Goal: Task Accomplishment & Management: Complete application form

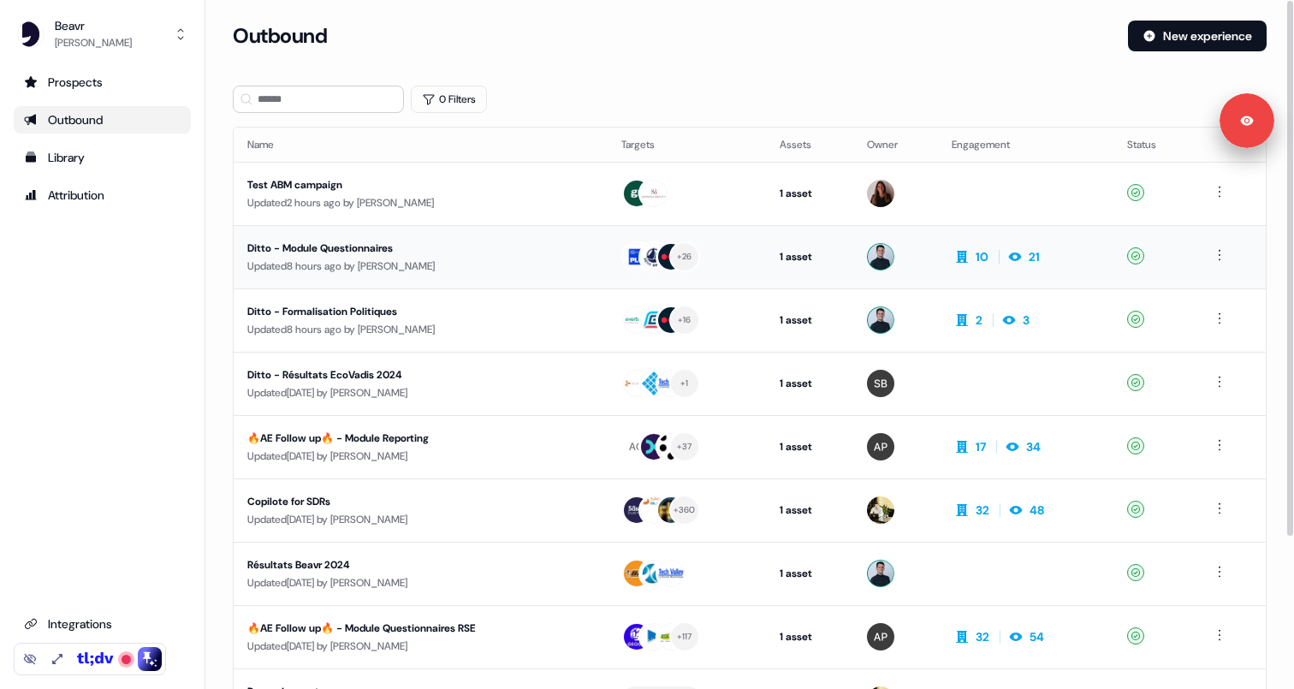
click at [538, 273] on div "Updated 8 hours ago by [PERSON_NAME]" at bounding box center [420, 266] width 347 height 17
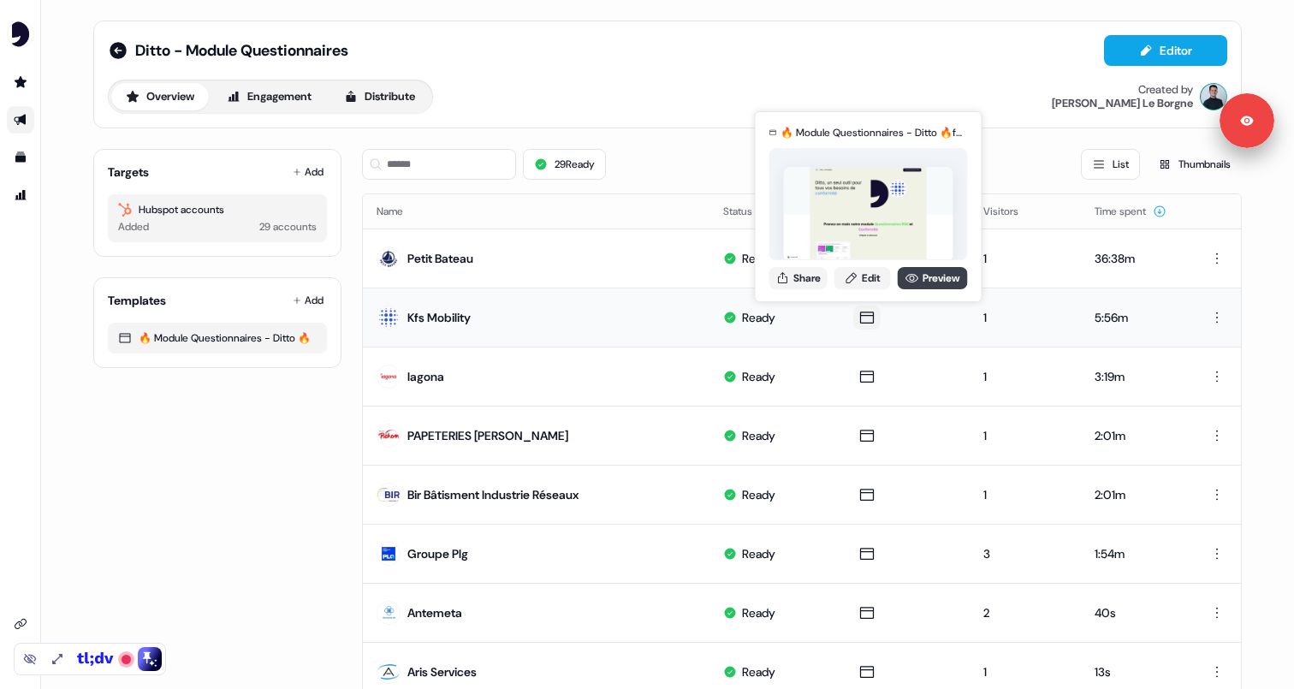
click at [921, 276] on link "Preview" at bounding box center [933, 278] width 70 height 22
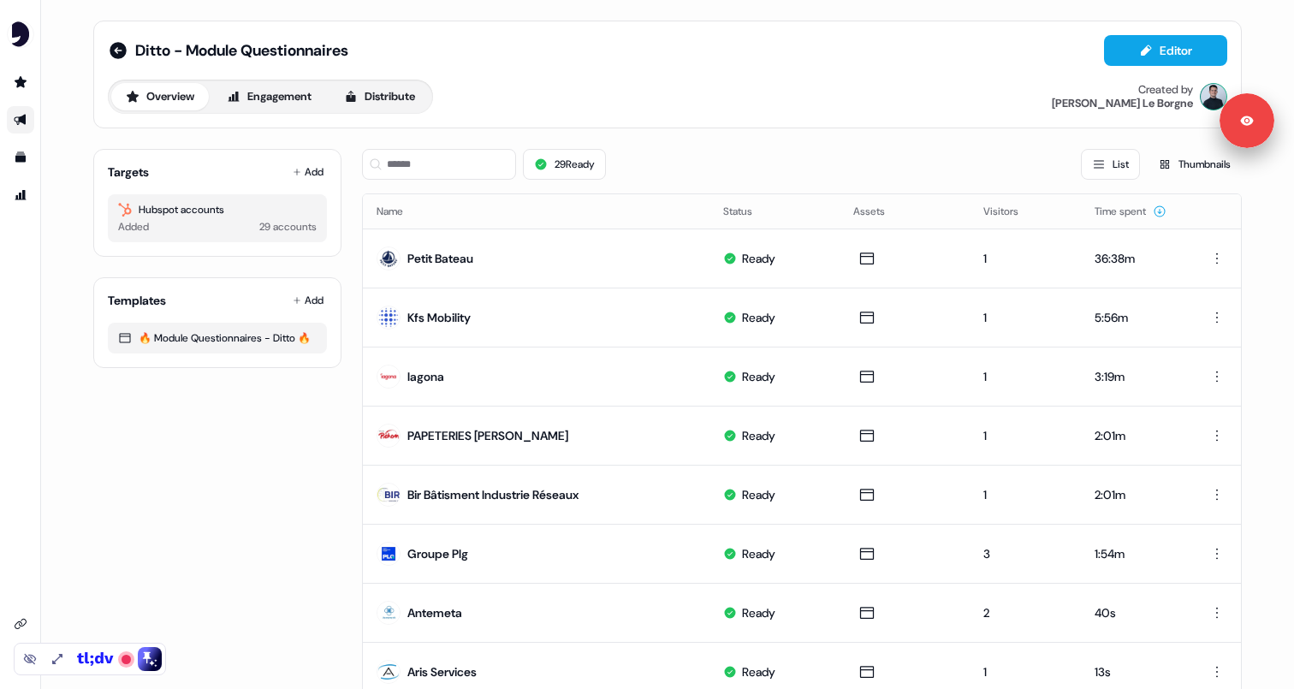
click at [661, 164] on div "29 Ready List Thumbnails" at bounding box center [802, 164] width 880 height 31
drag, startPoint x: 253, startPoint y: 230, endPoint x: 332, endPoint y: 230, distance: 79.6
click at [332, 230] on div "Targets Add Hubspot accounts Added 29 accounts" at bounding box center [217, 203] width 248 height 108
click at [332, 240] on div "Targets Add Hubspot accounts Added 29 accounts" at bounding box center [217, 203] width 248 height 108
click at [117, 57] on icon at bounding box center [118, 50] width 17 height 17
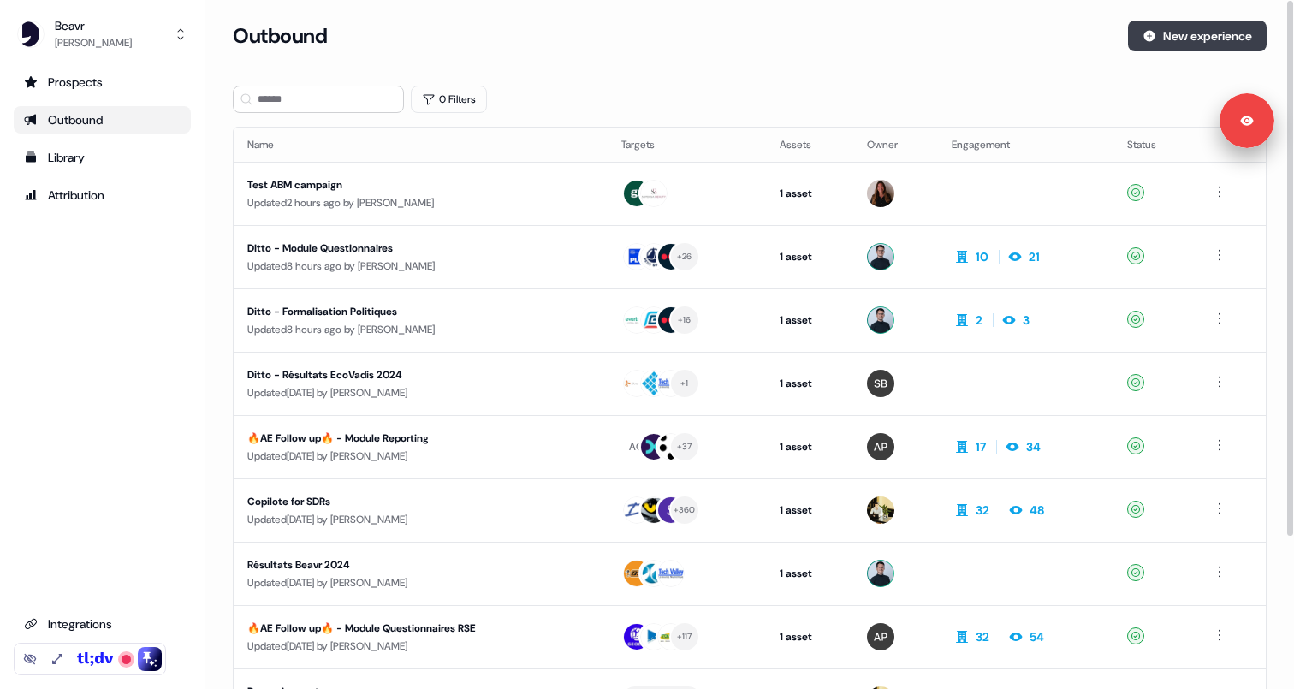
click at [1183, 38] on button "New experience" at bounding box center [1197, 36] width 139 height 31
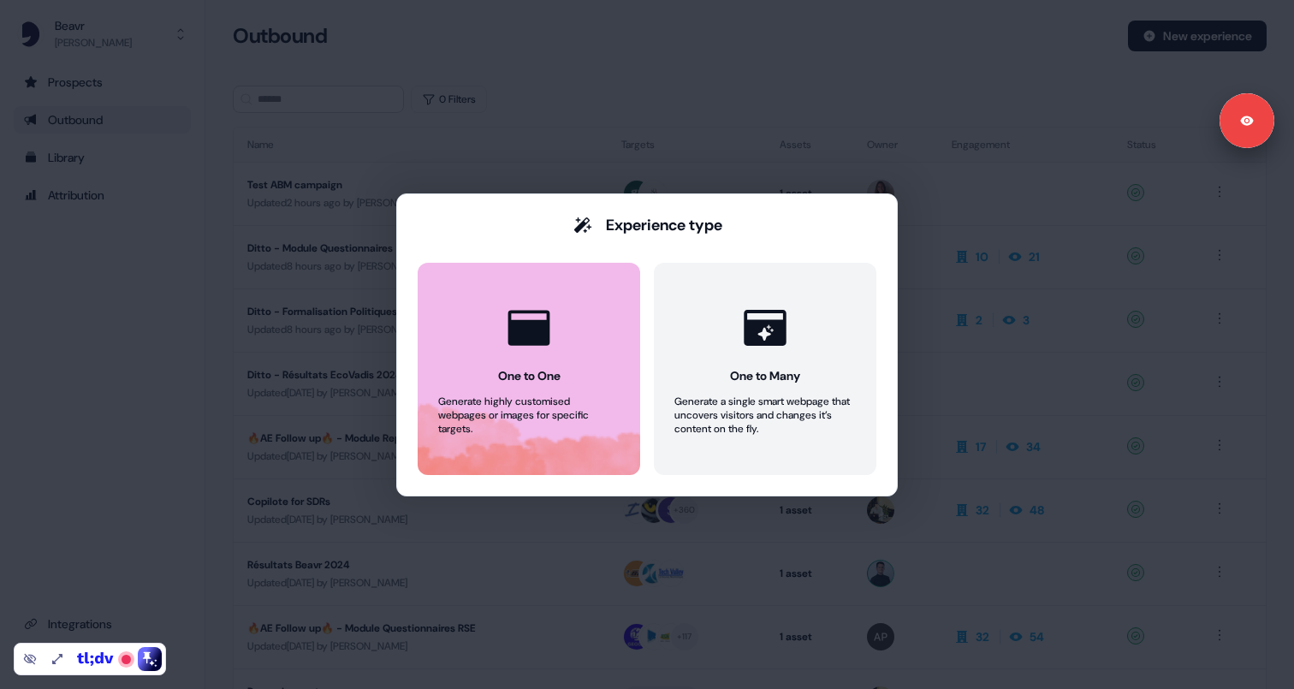
click at [526, 377] on div "One to One" at bounding box center [529, 375] width 62 height 17
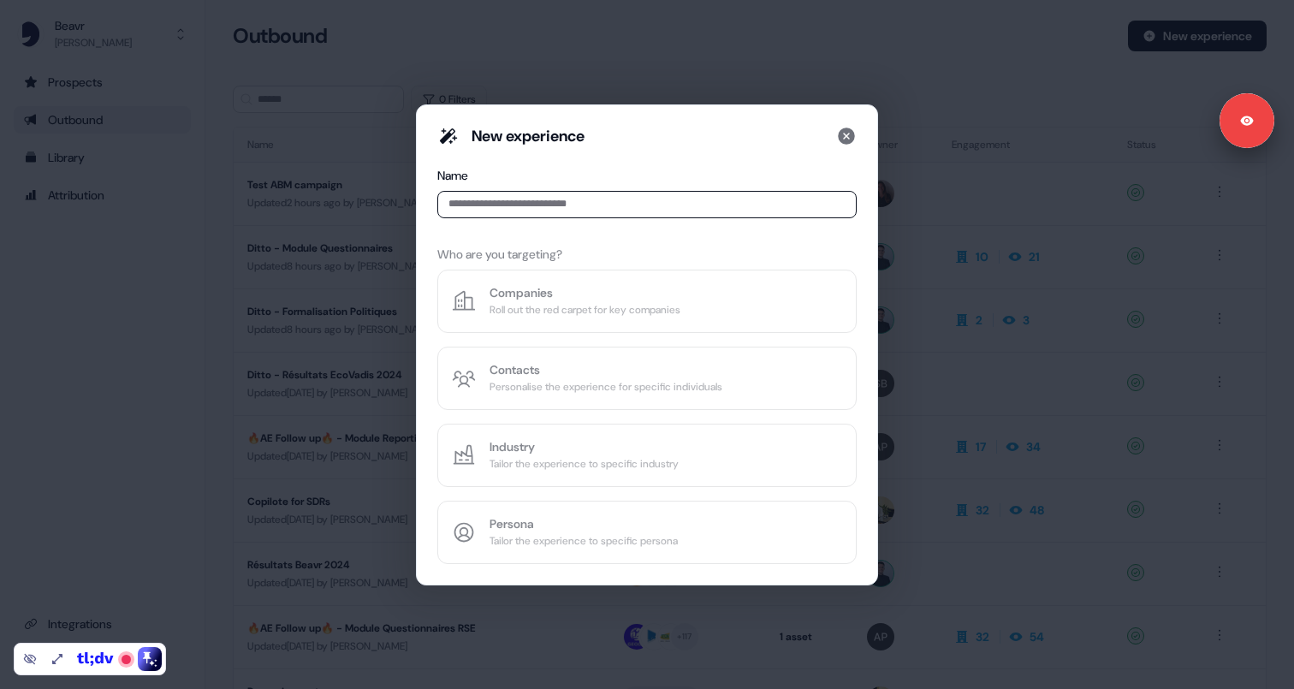
click at [541, 213] on input at bounding box center [646, 204] width 419 height 27
click at [536, 205] on input at bounding box center [646, 204] width 419 height 27
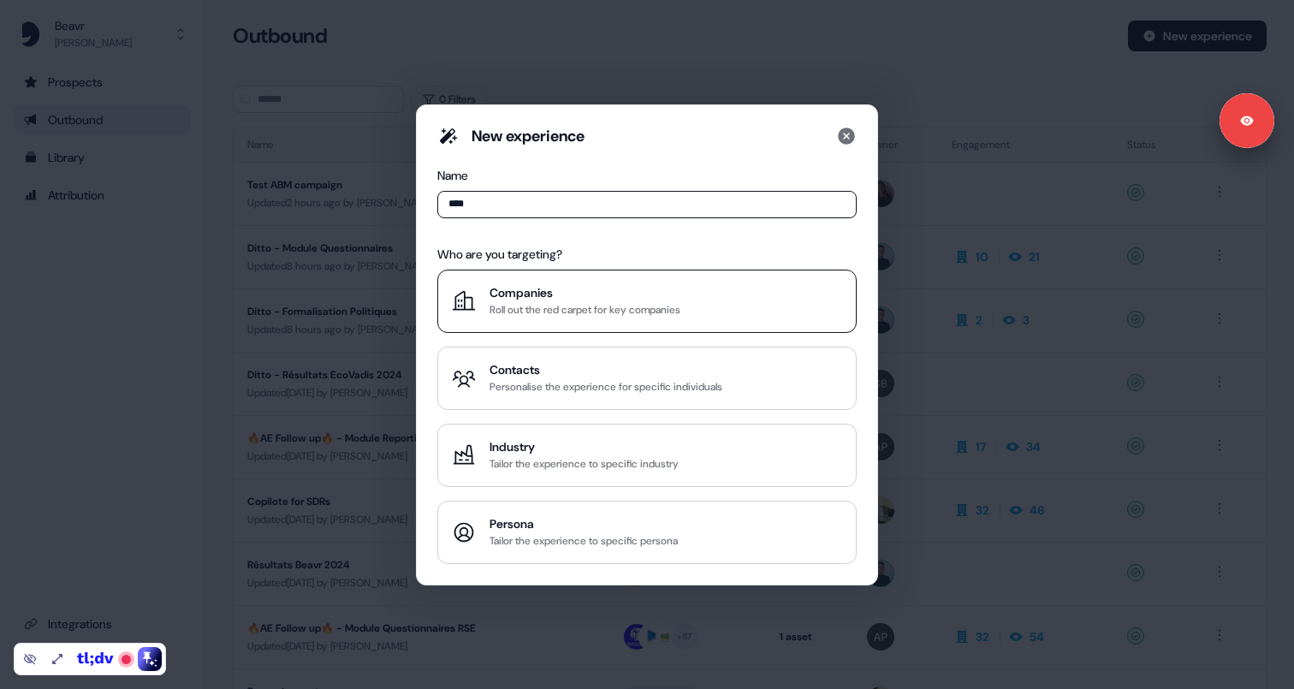
type input "****"
click at [596, 304] on div "Roll out the red carpet for key companies" at bounding box center [585, 309] width 191 height 17
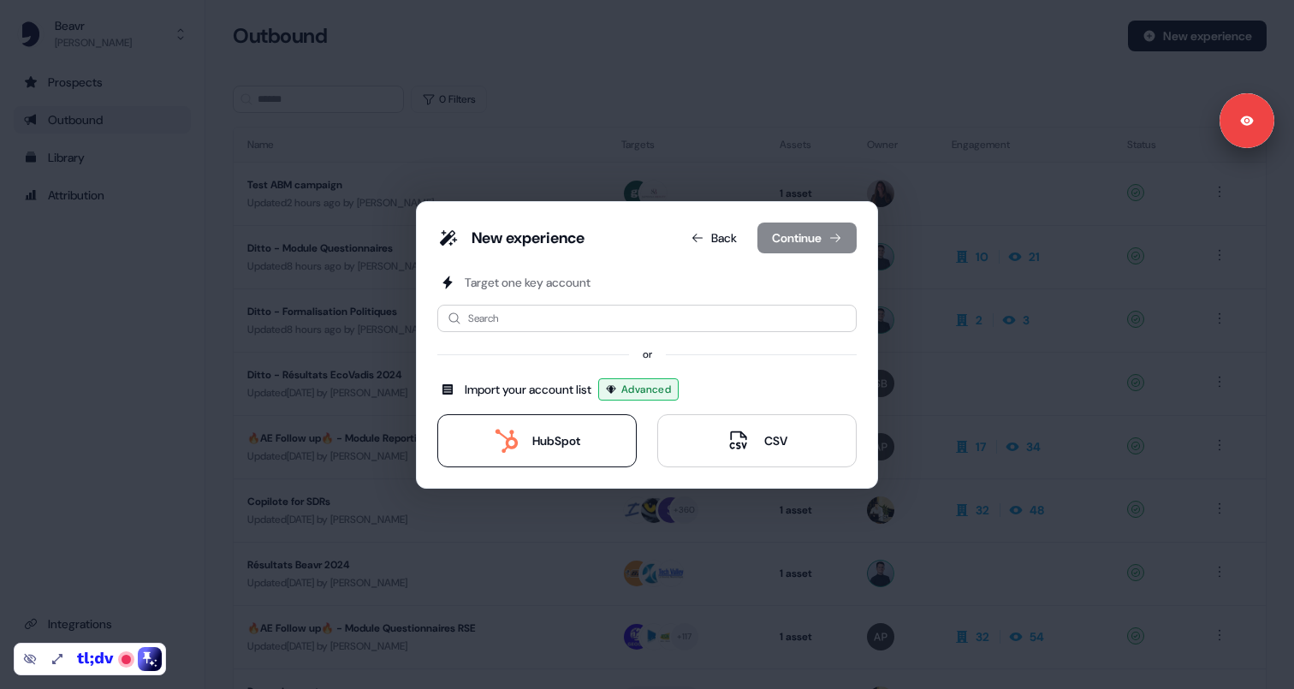
click at [576, 443] on div "HubSpot" at bounding box center [556, 440] width 48 height 17
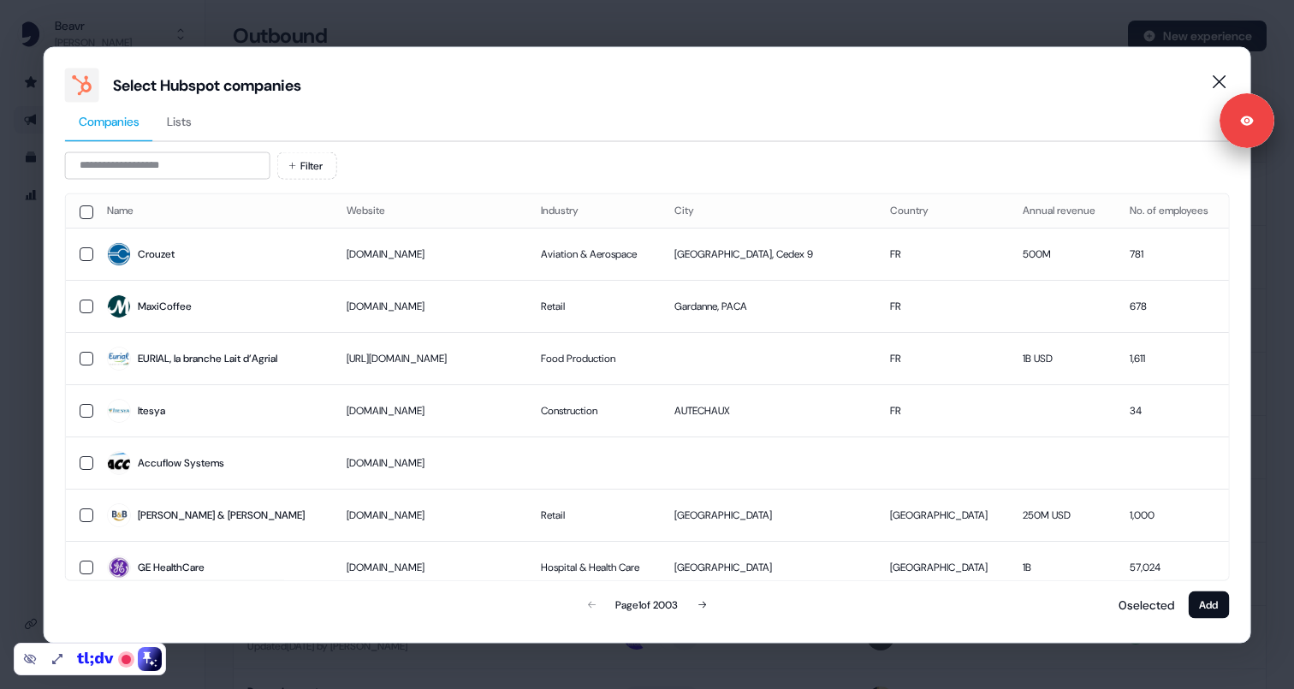
click at [192, 128] on span "Lists" at bounding box center [179, 120] width 25 height 17
click at [122, 117] on span "Companies" at bounding box center [109, 120] width 61 height 17
click at [86, 251] on button "button" at bounding box center [87, 254] width 14 height 14
click at [85, 305] on button "button" at bounding box center [87, 306] width 14 height 14
click at [84, 363] on button "button" at bounding box center [87, 358] width 14 height 14
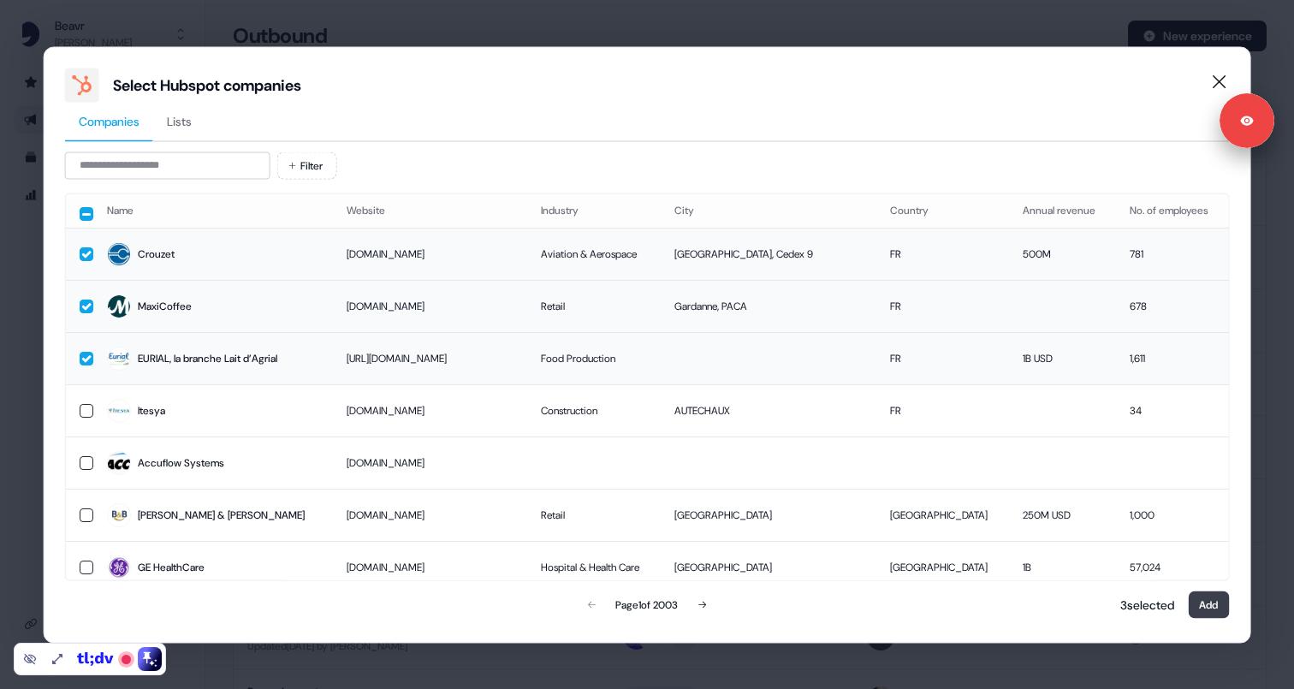
click at [1207, 610] on button "Add" at bounding box center [1208, 604] width 41 height 27
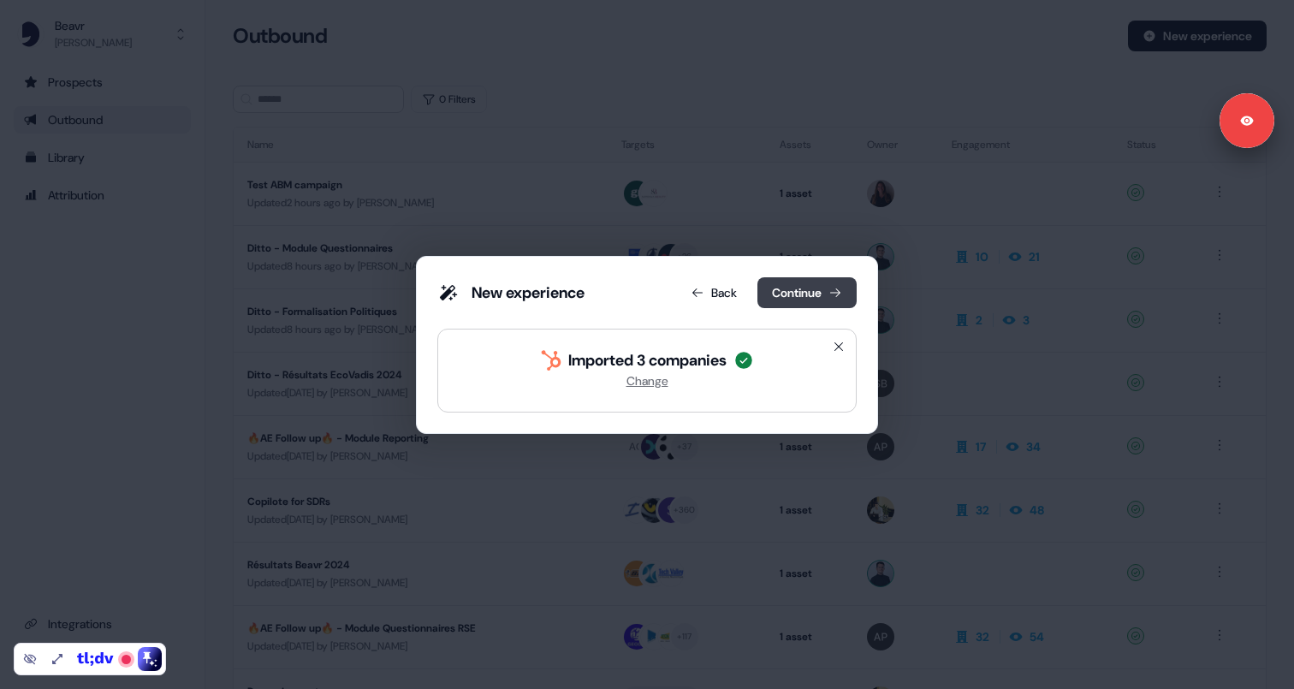
click at [831, 294] on icon at bounding box center [836, 293] width 14 height 14
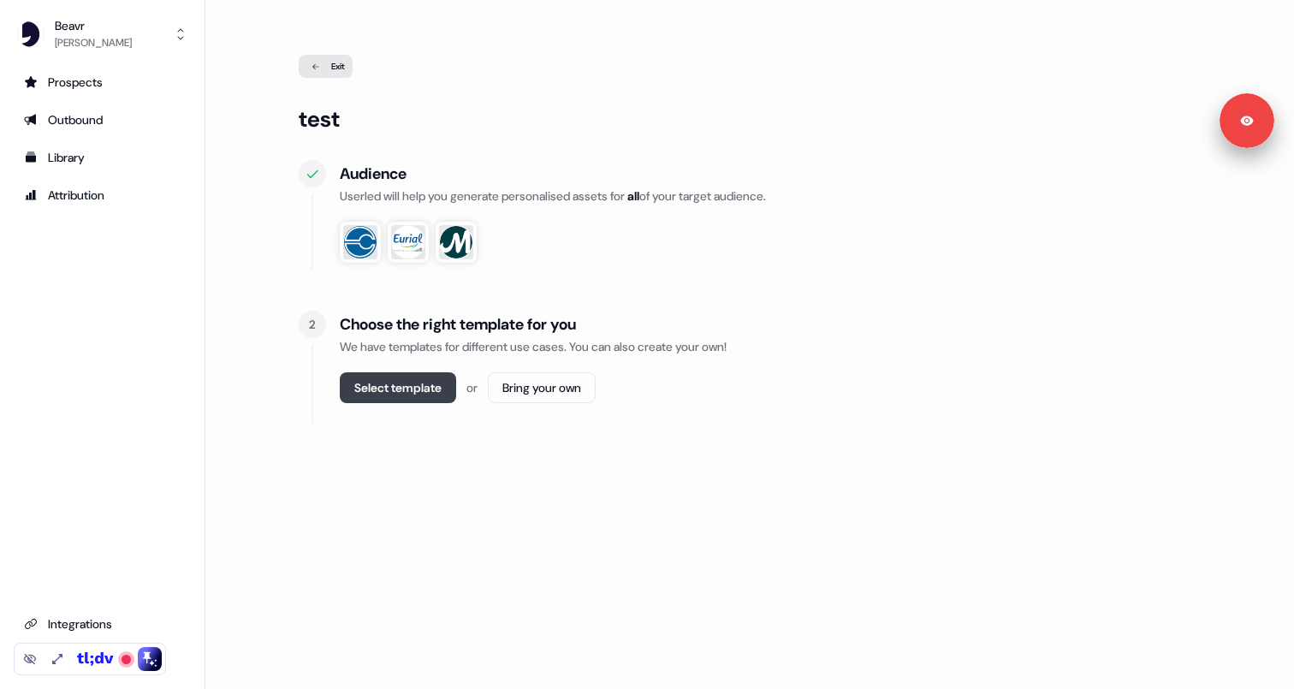
click at [413, 390] on button "Select template" at bounding box center [398, 387] width 116 height 31
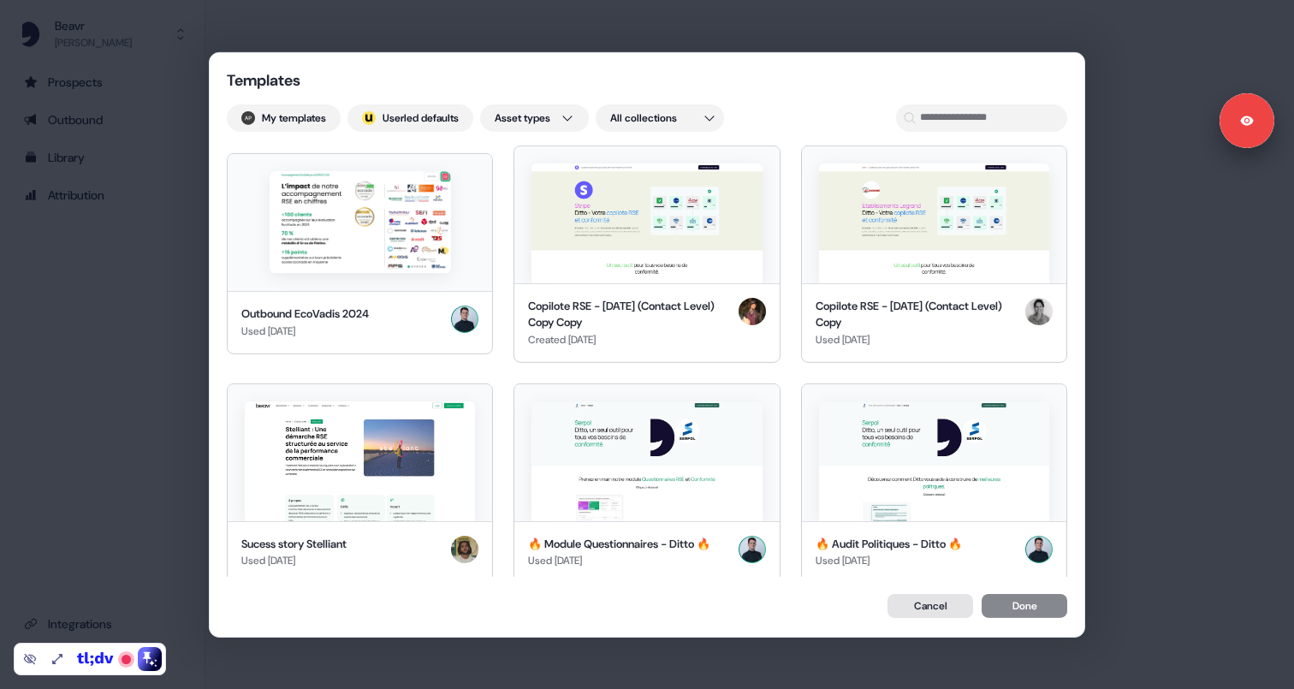
click at [918, 610] on button "Cancel" at bounding box center [931, 606] width 86 height 24
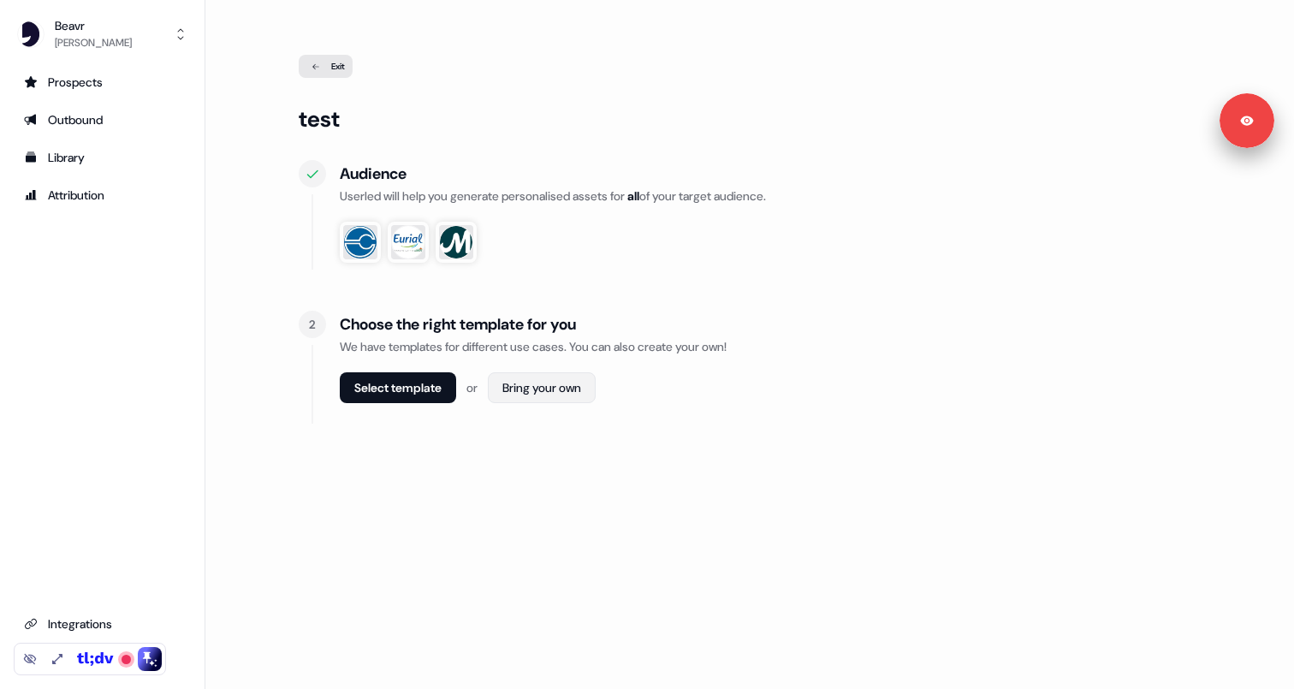
click at [504, 383] on html "Signed in as [PERSON_NAME] Sign out For the best experience switch devices to a…" at bounding box center [647, 344] width 1294 height 689
click at [528, 428] on span "Webpage" at bounding box center [547, 426] width 45 height 14
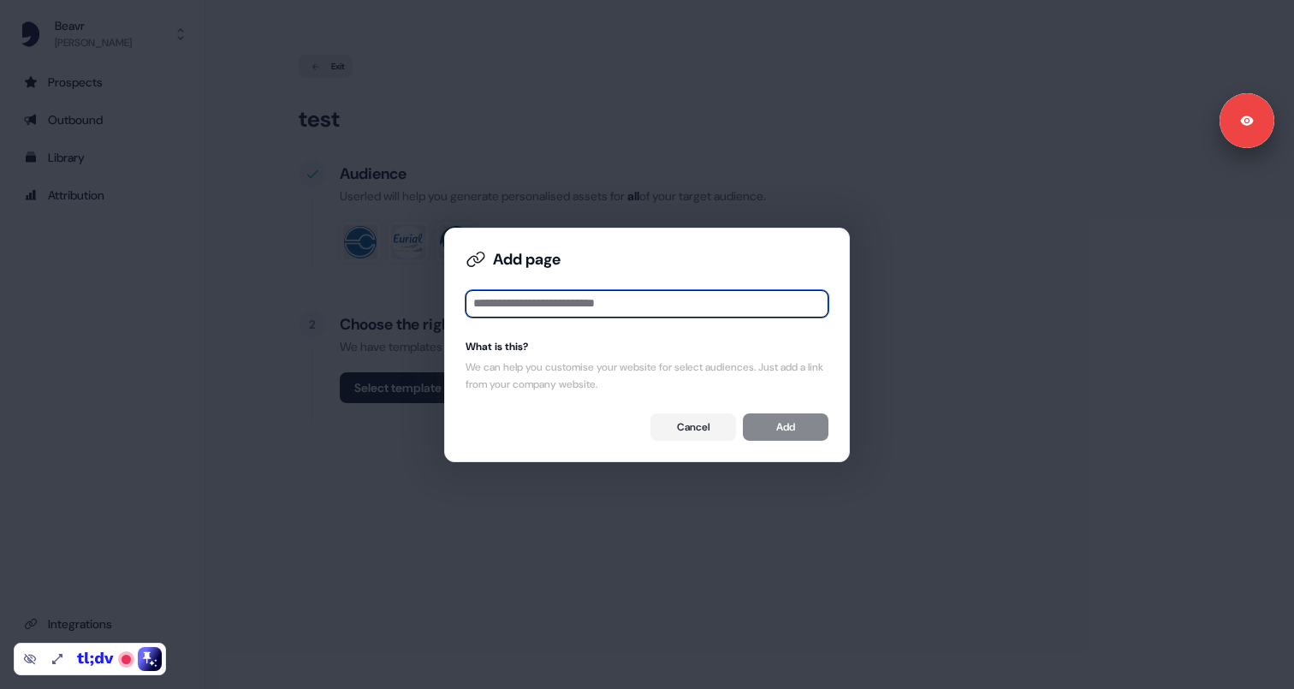
paste input "**********"
type input "**********"
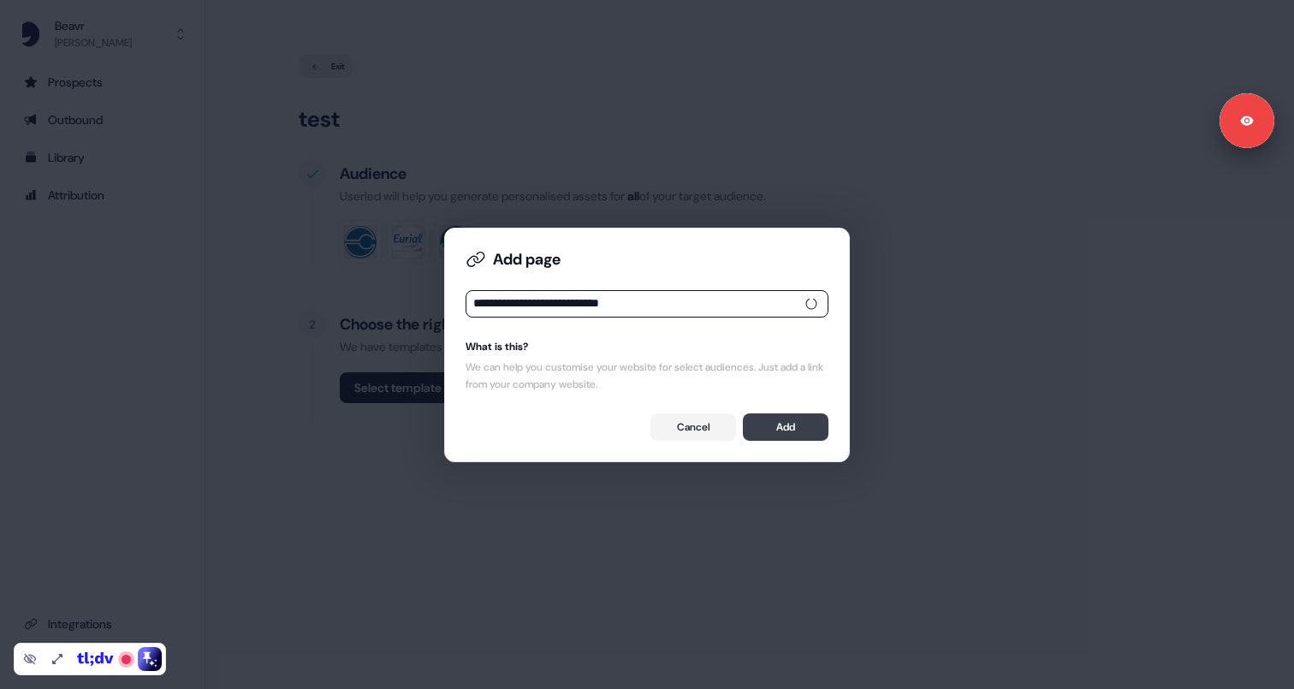
click at [768, 428] on button "Add" at bounding box center [786, 426] width 86 height 27
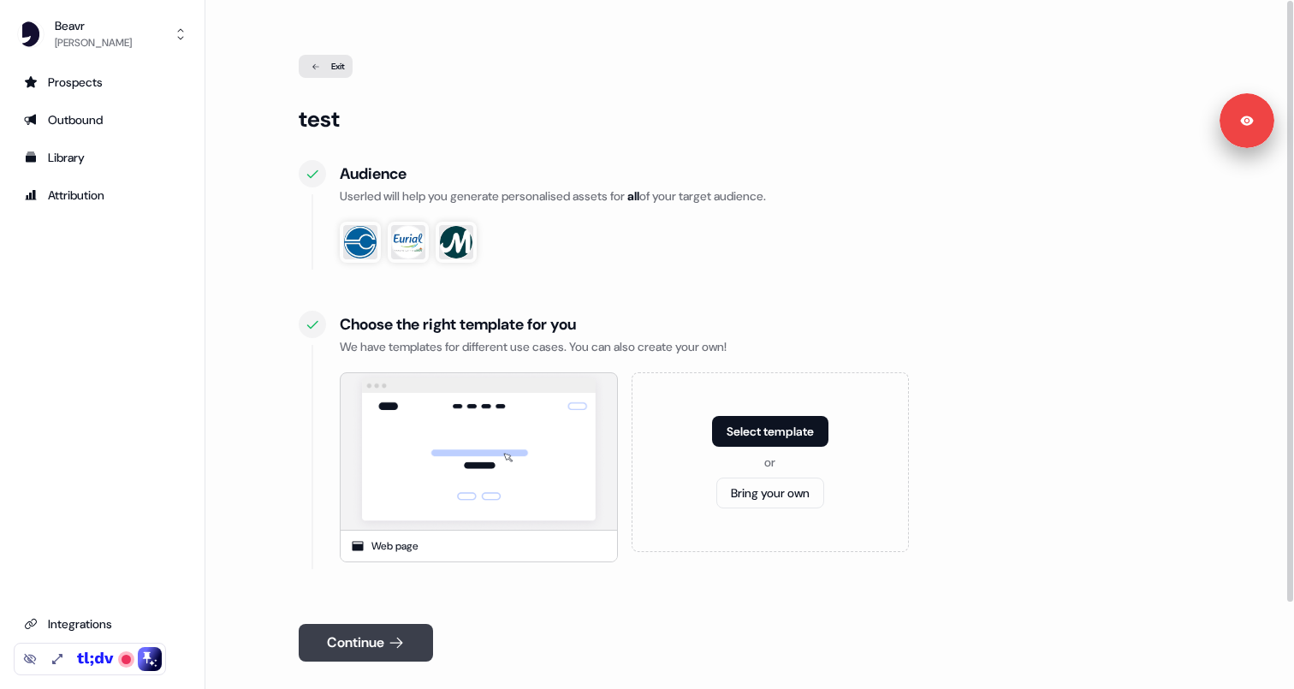
click at [383, 645] on button "Continue" at bounding box center [366, 643] width 134 height 38
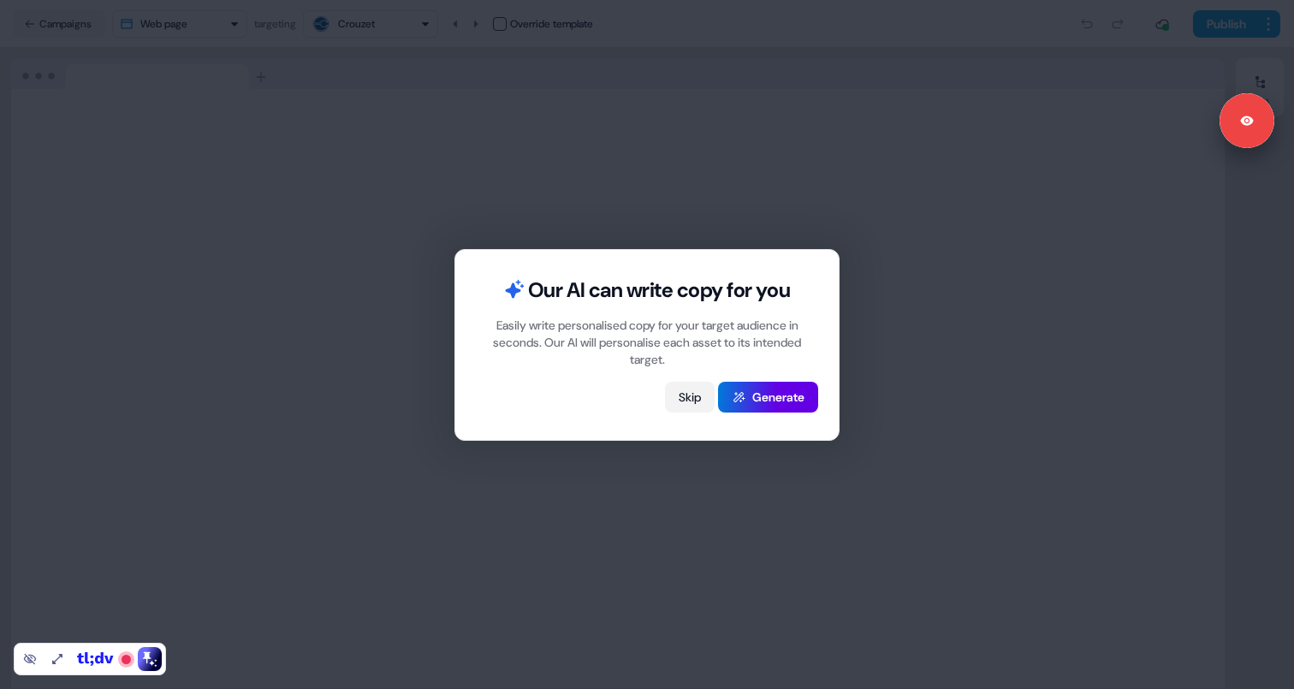
click at [689, 401] on button "Skip" at bounding box center [690, 397] width 50 height 31
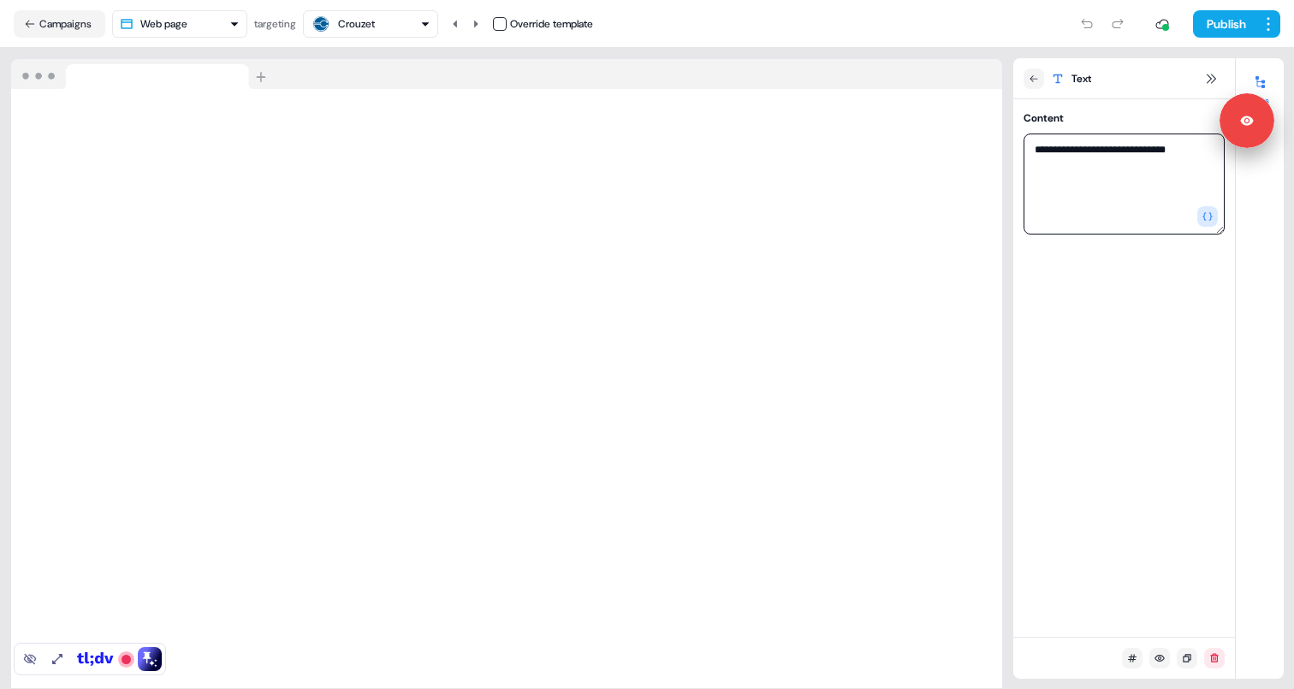
click at [1124, 150] on textarea "**********" at bounding box center [1124, 184] width 201 height 101
click at [1100, 154] on textarea "*********" at bounding box center [1124, 184] width 201 height 101
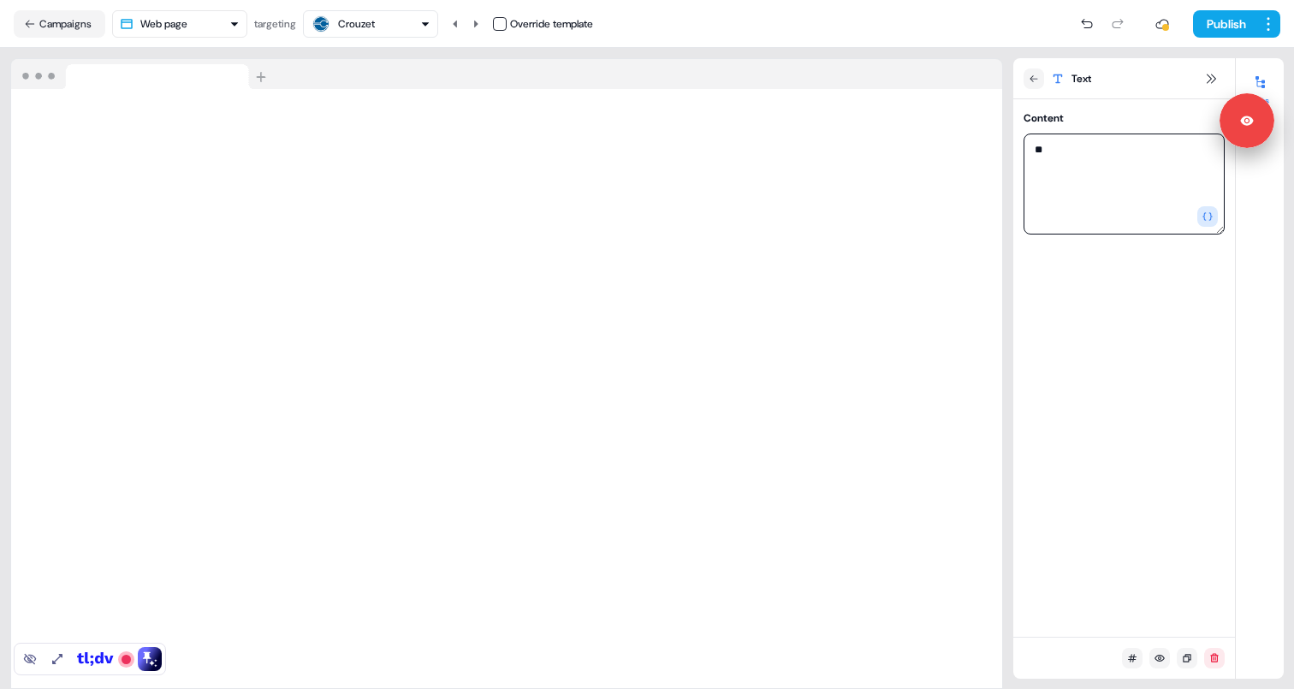
type textarea "*"
click at [396, 32] on div "Crouzet" at bounding box center [371, 24] width 120 height 21
click at [1118, 173] on textarea at bounding box center [1124, 184] width 201 height 101
click at [1210, 215] on icon "button" at bounding box center [1208, 216] width 10 height 10
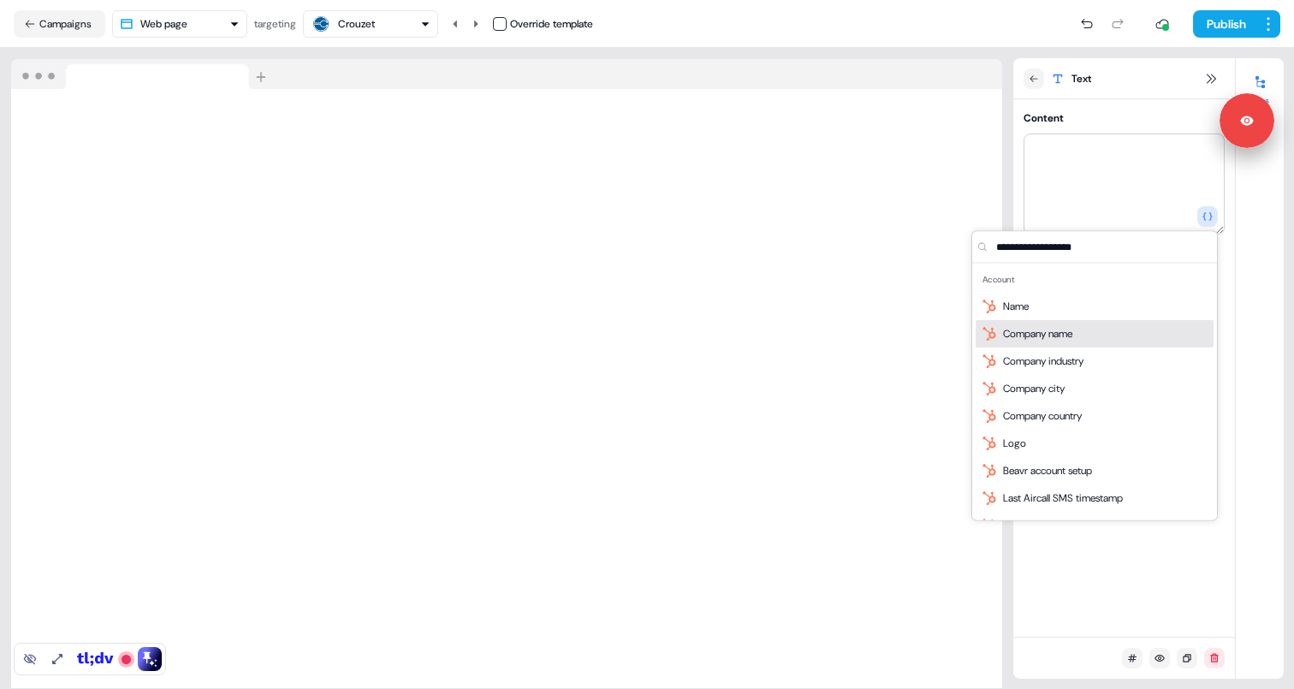
click at [1025, 330] on span "Company name" at bounding box center [1037, 333] width 69 height 17
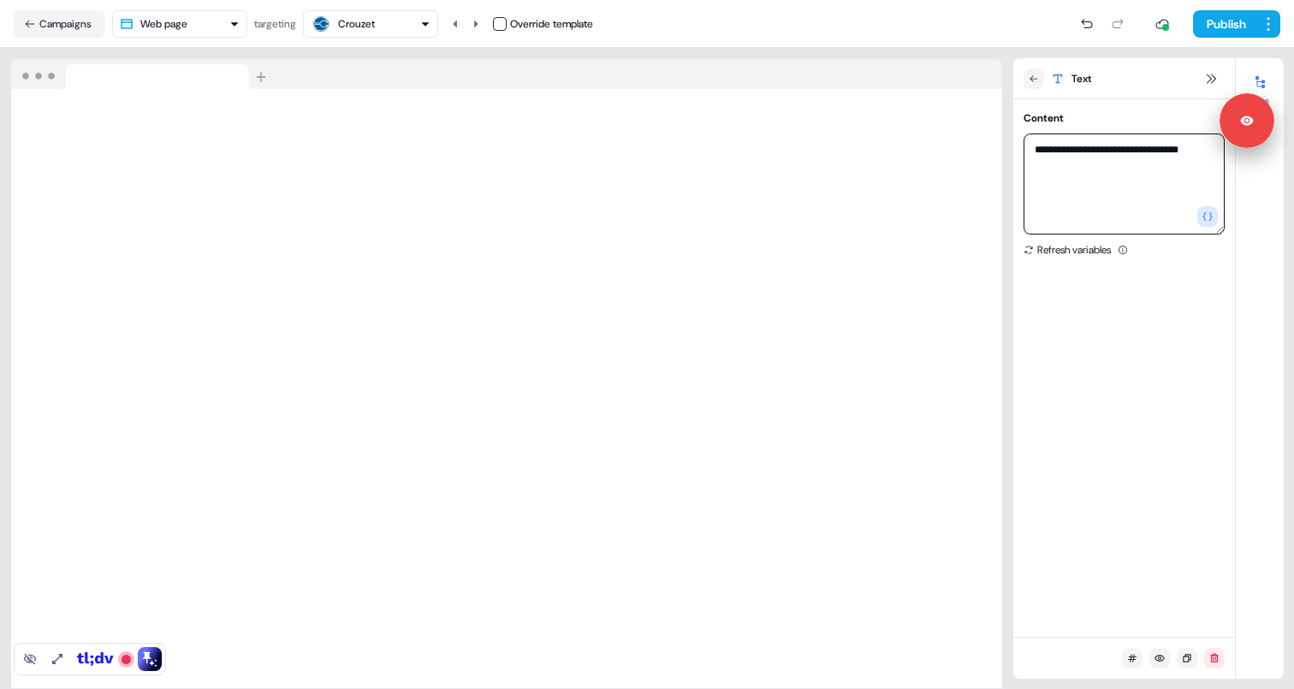
click at [1032, 147] on textarea "**********" at bounding box center [1124, 184] width 201 height 101
click at [1064, 191] on textarea "**********" at bounding box center [1124, 184] width 201 height 101
type textarea "**********"
click at [407, 26] on div "Crouzet" at bounding box center [371, 24] width 120 height 21
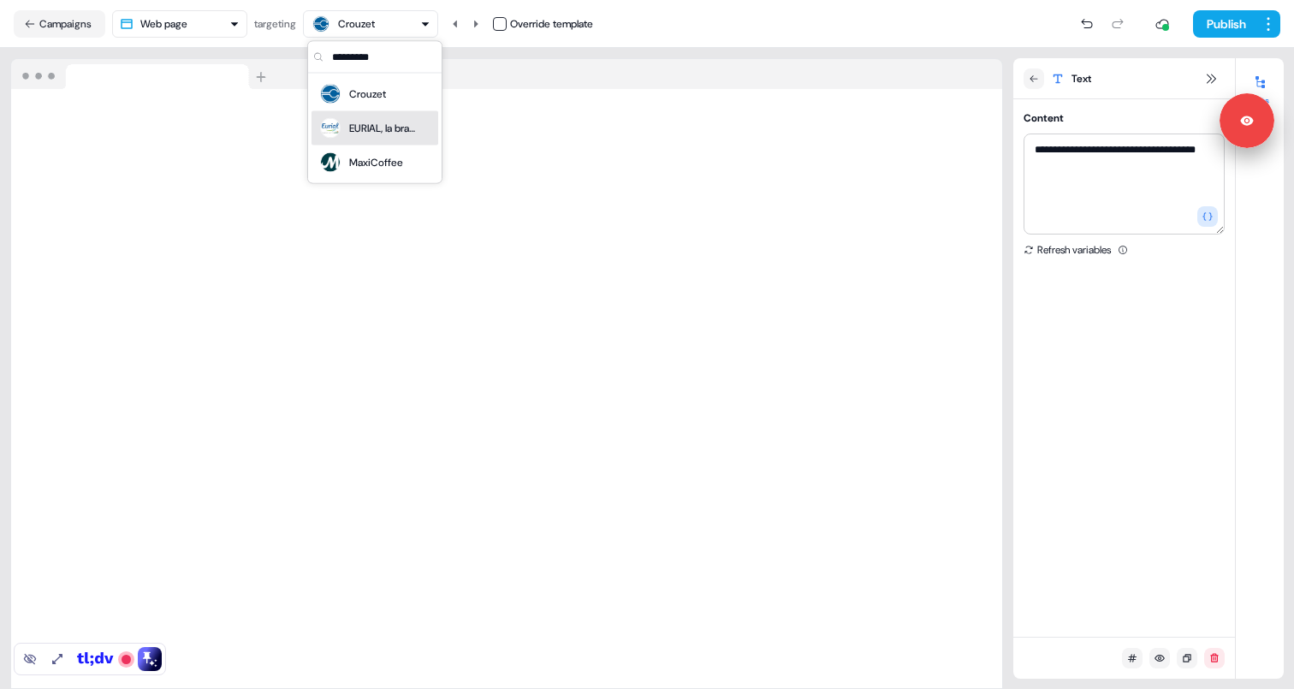
click at [386, 120] on div "EURIAL, la branche Lait d’Agrial" at bounding box center [383, 128] width 68 height 17
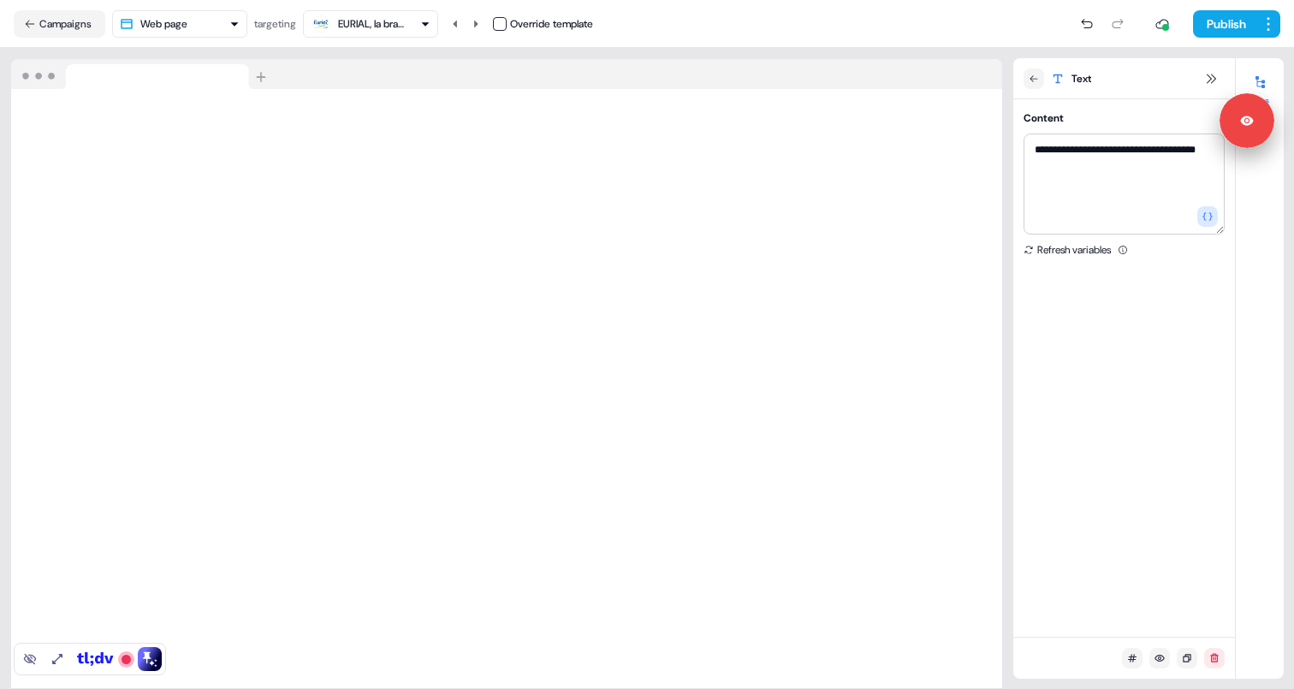
click at [385, 22] on div "EURIAL, la branche Lait d’Agrial" at bounding box center [372, 23] width 68 height 17
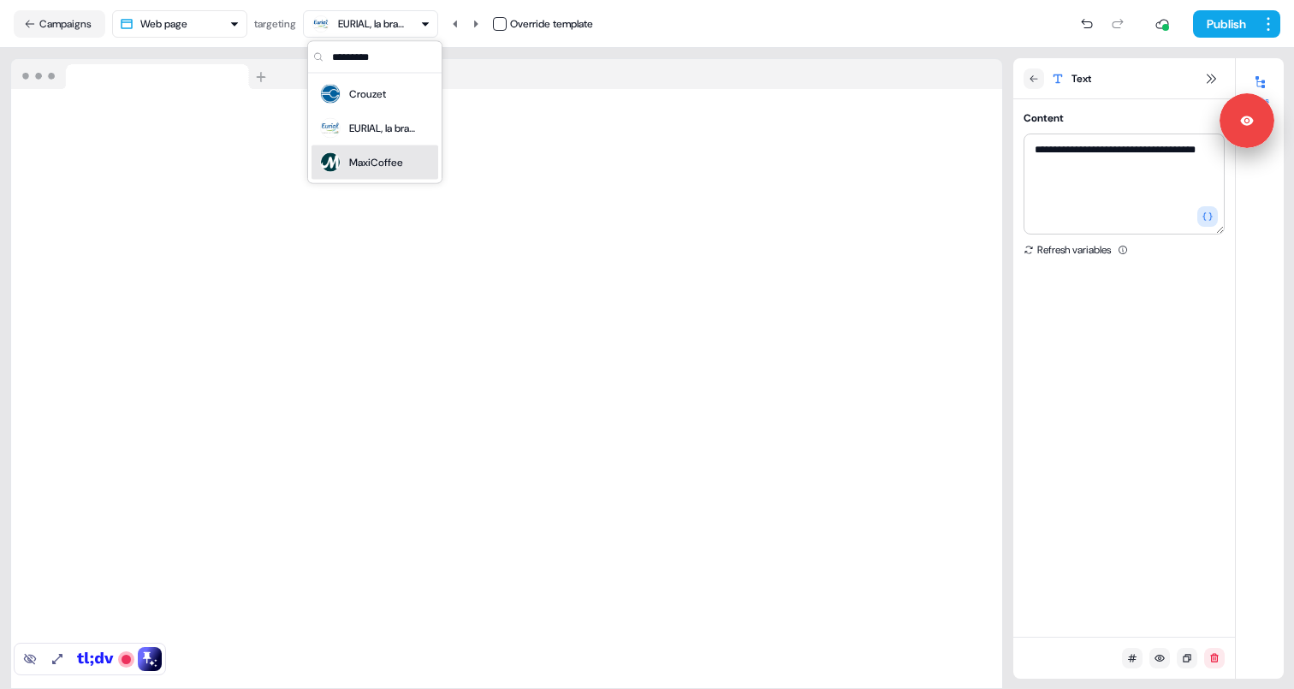
click at [375, 152] on div "MaxiCoffee" at bounding box center [360, 163] width 85 height 24
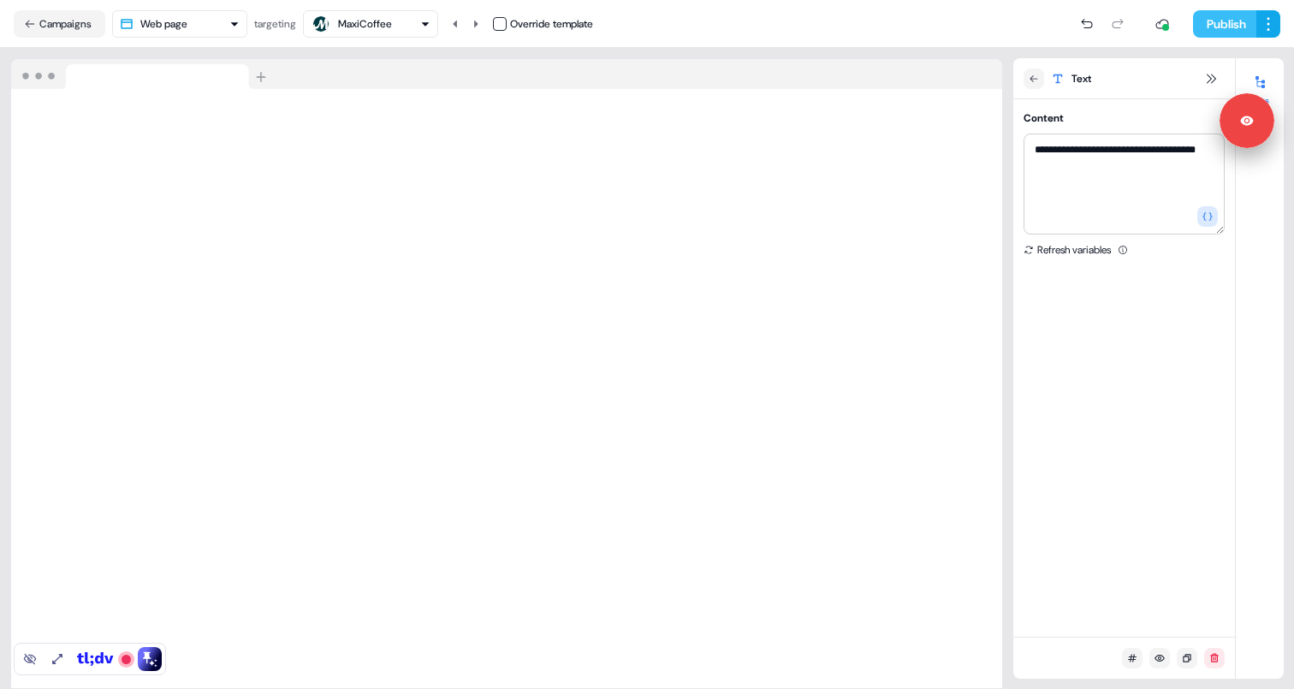
click at [1204, 24] on button "Publish" at bounding box center [1224, 23] width 63 height 27
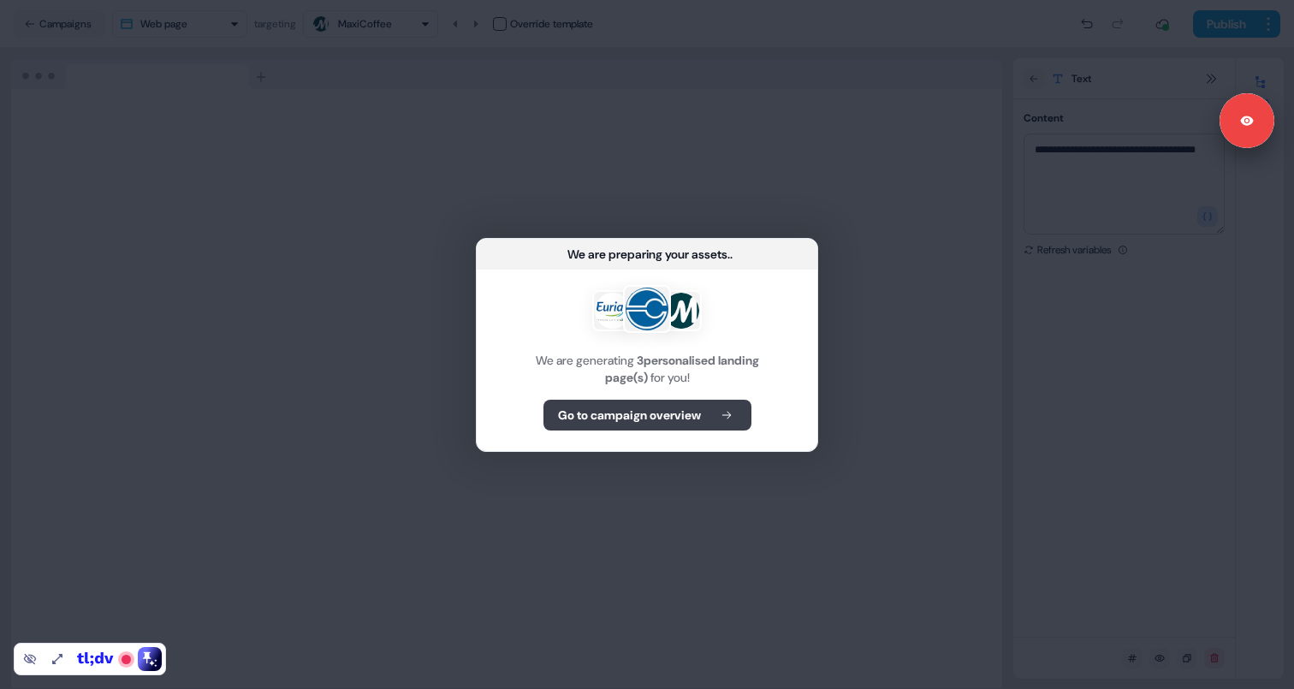
click at [665, 409] on b "Go to campaign overview" at bounding box center [629, 415] width 143 height 17
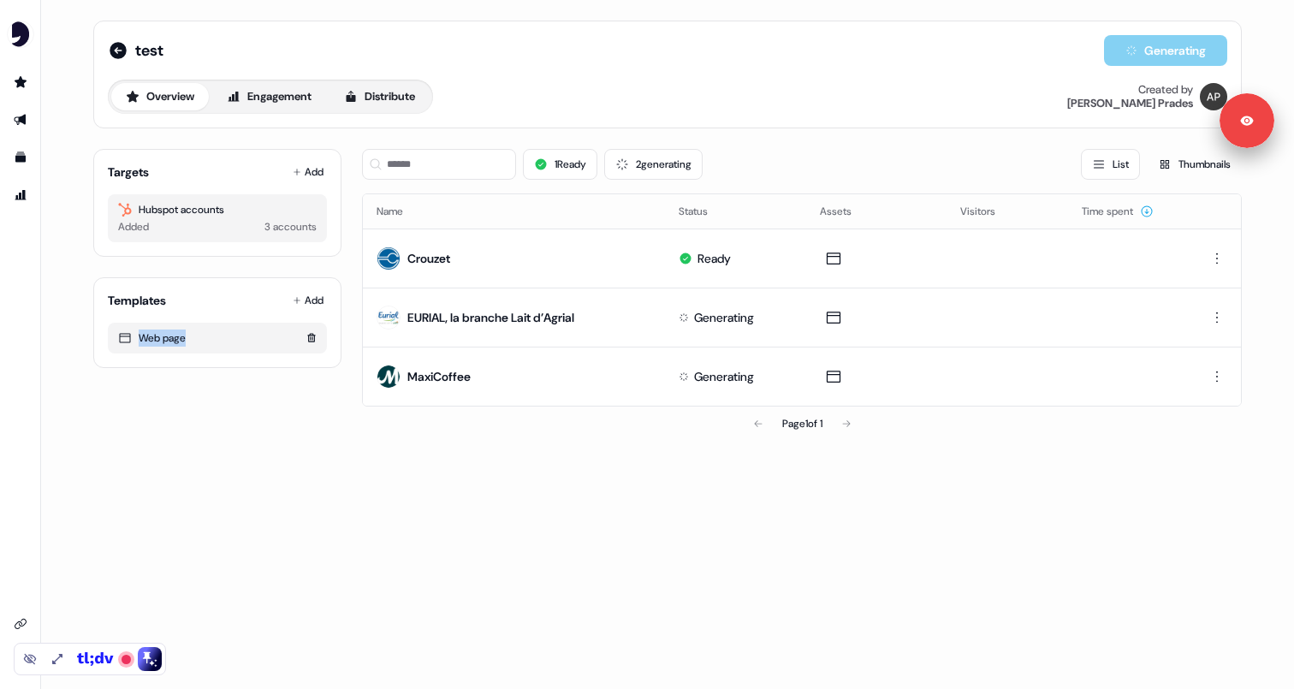
drag, startPoint x: 139, startPoint y: 340, endPoint x: 199, endPoint y: 347, distance: 61.2
click at [200, 347] on div "Web page" at bounding box center [217, 338] width 219 height 31
click at [300, 297] on html "Signed in as [PERSON_NAME] Sign out For the best experience switch devices to a…" at bounding box center [647, 344] width 1294 height 689
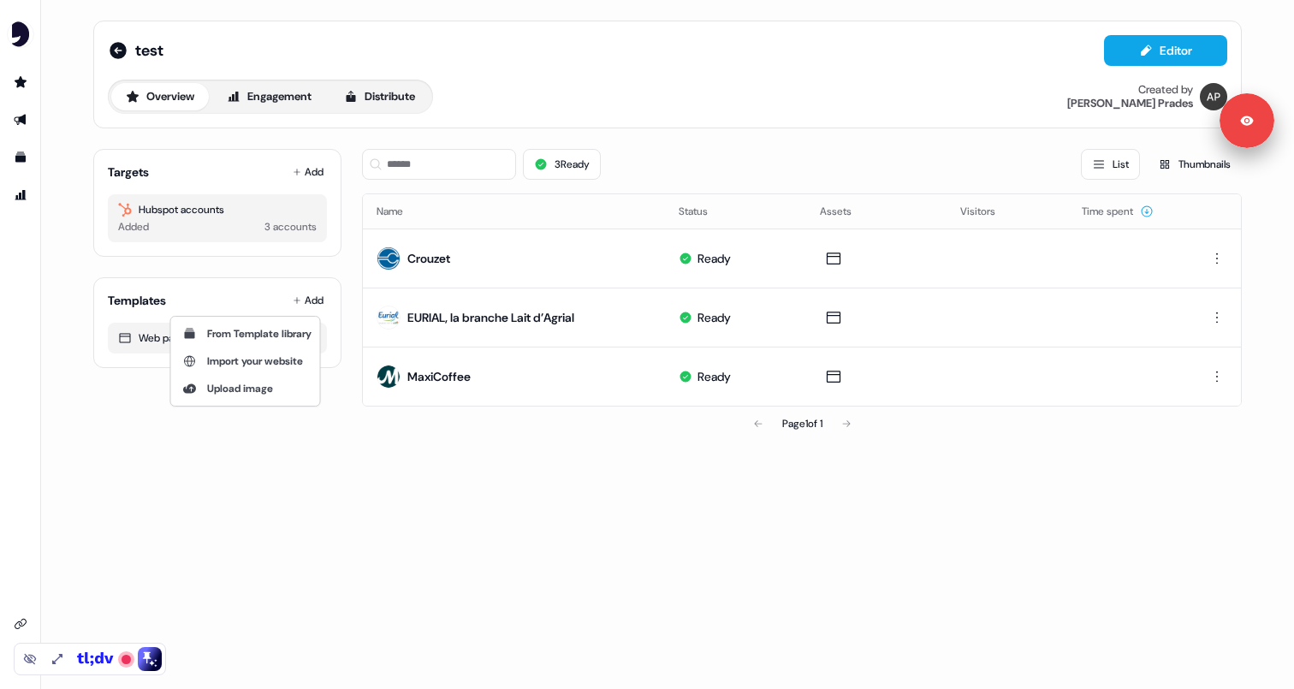
click at [322, 492] on html "Signed in as [PERSON_NAME] Sign out For the best experience switch devices to a…" at bounding box center [647, 344] width 1294 height 689
click at [416, 90] on button "Distribute" at bounding box center [380, 96] width 100 height 27
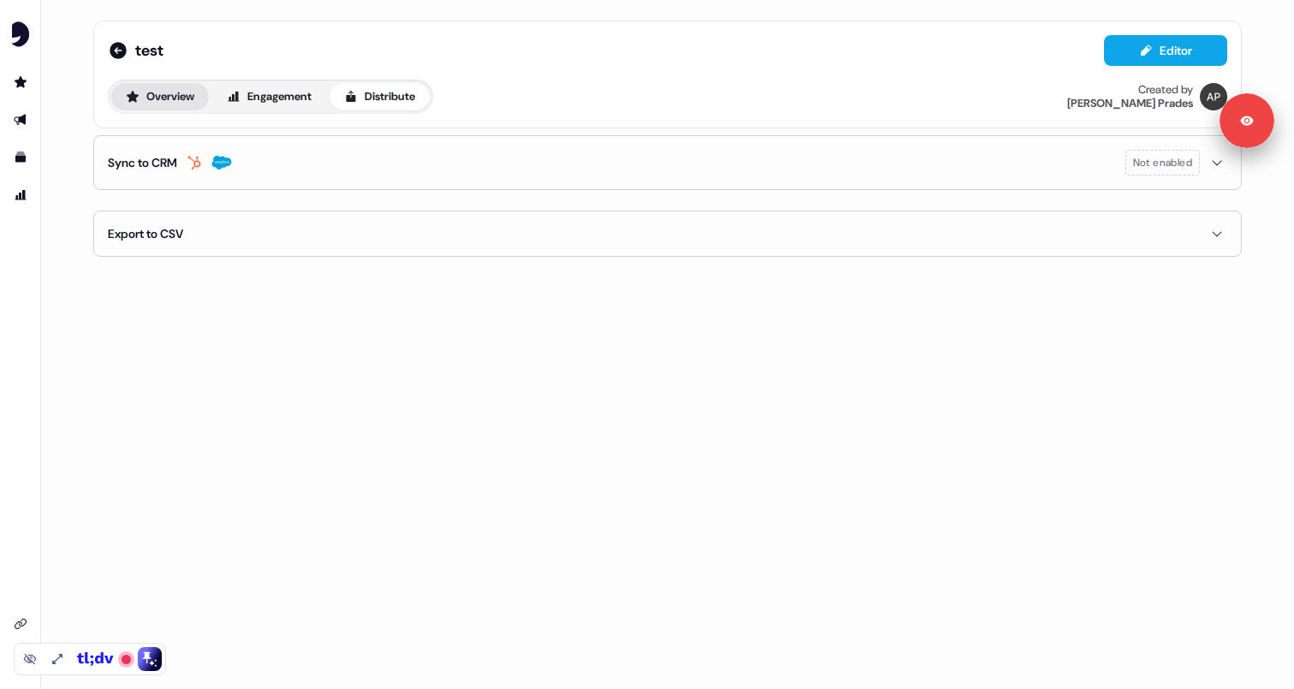
click at [171, 105] on button "Overview" at bounding box center [160, 96] width 98 height 27
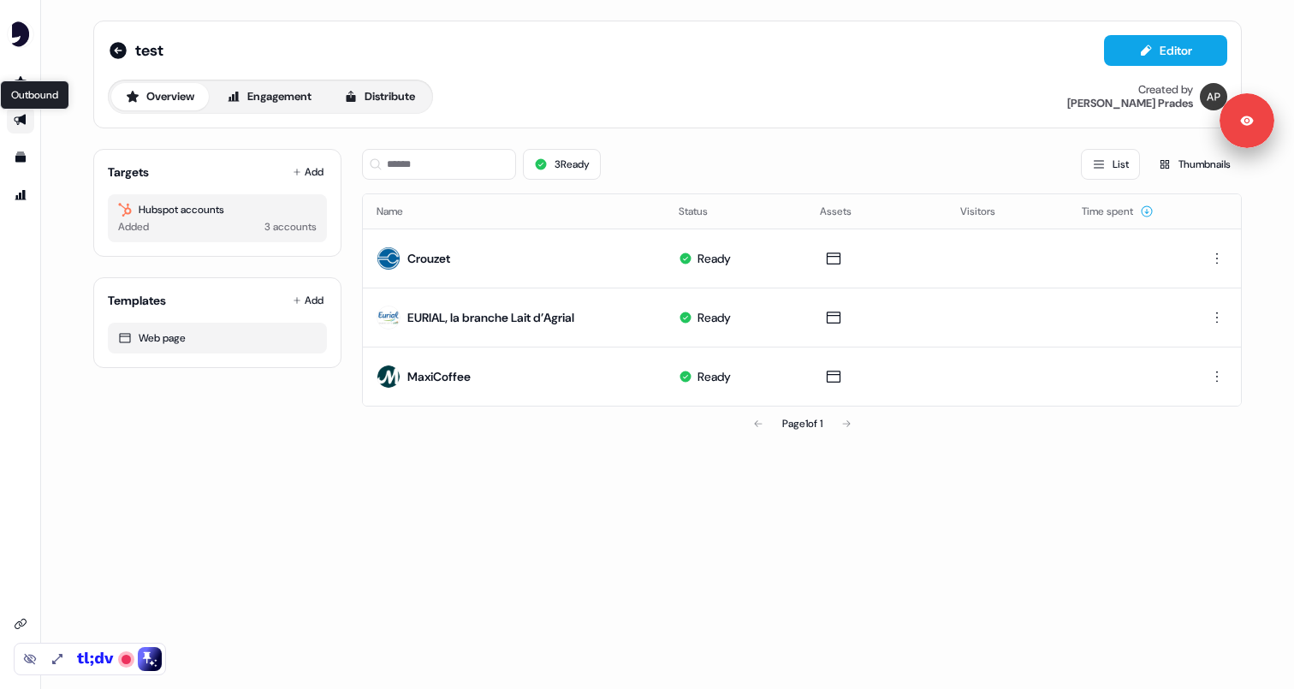
click at [21, 122] on icon "Go to outbound experience" at bounding box center [20, 120] width 12 height 11
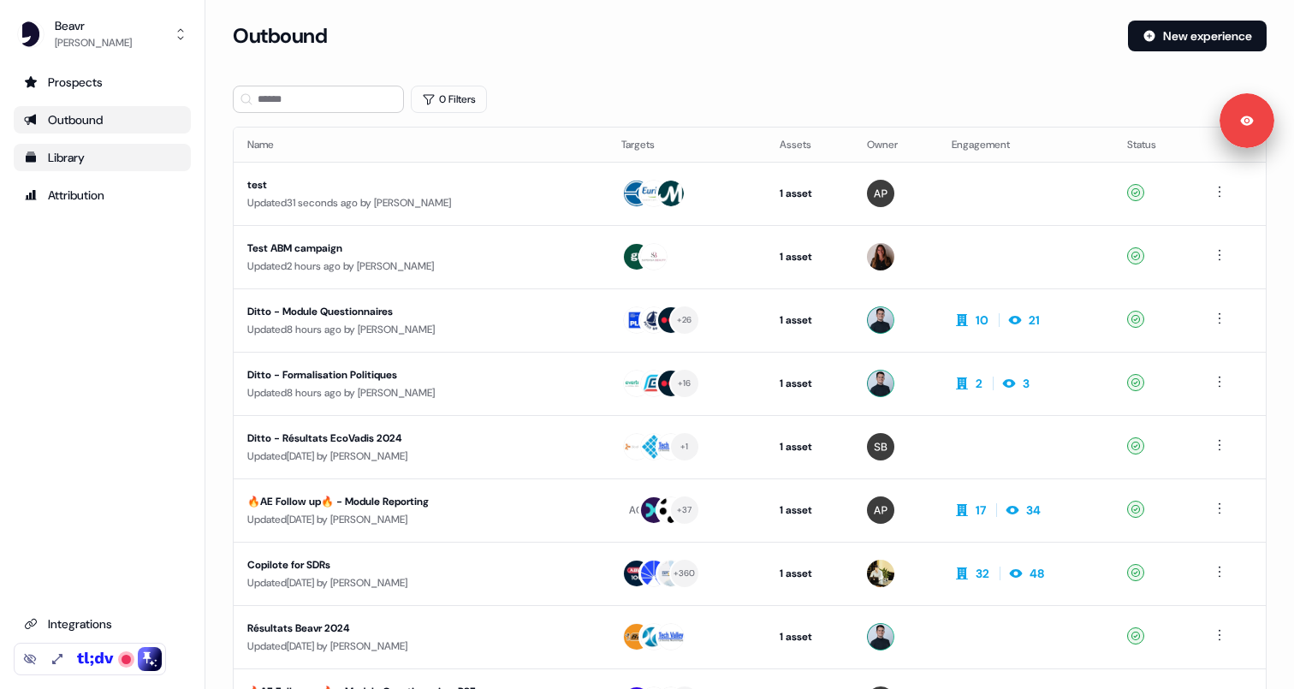
click at [104, 160] on div "Library" at bounding box center [102, 157] width 157 height 17
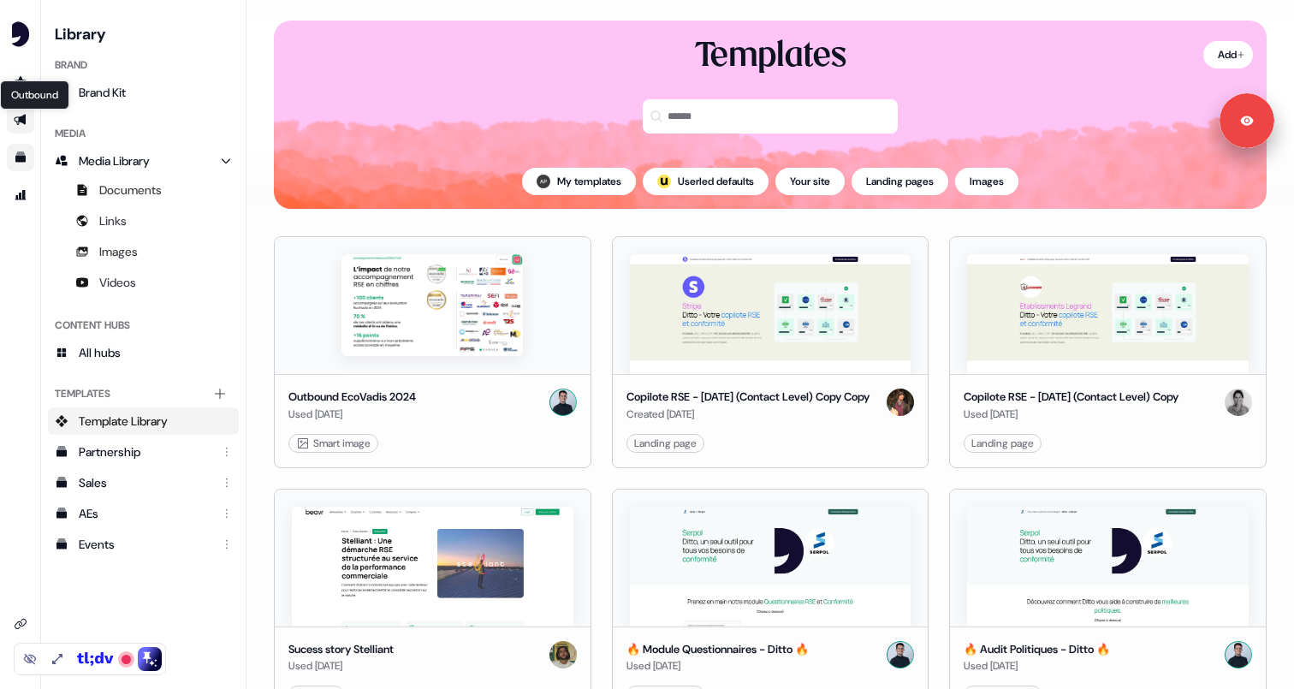
click at [23, 121] on icon "Go to outbound experience" at bounding box center [20, 120] width 12 height 11
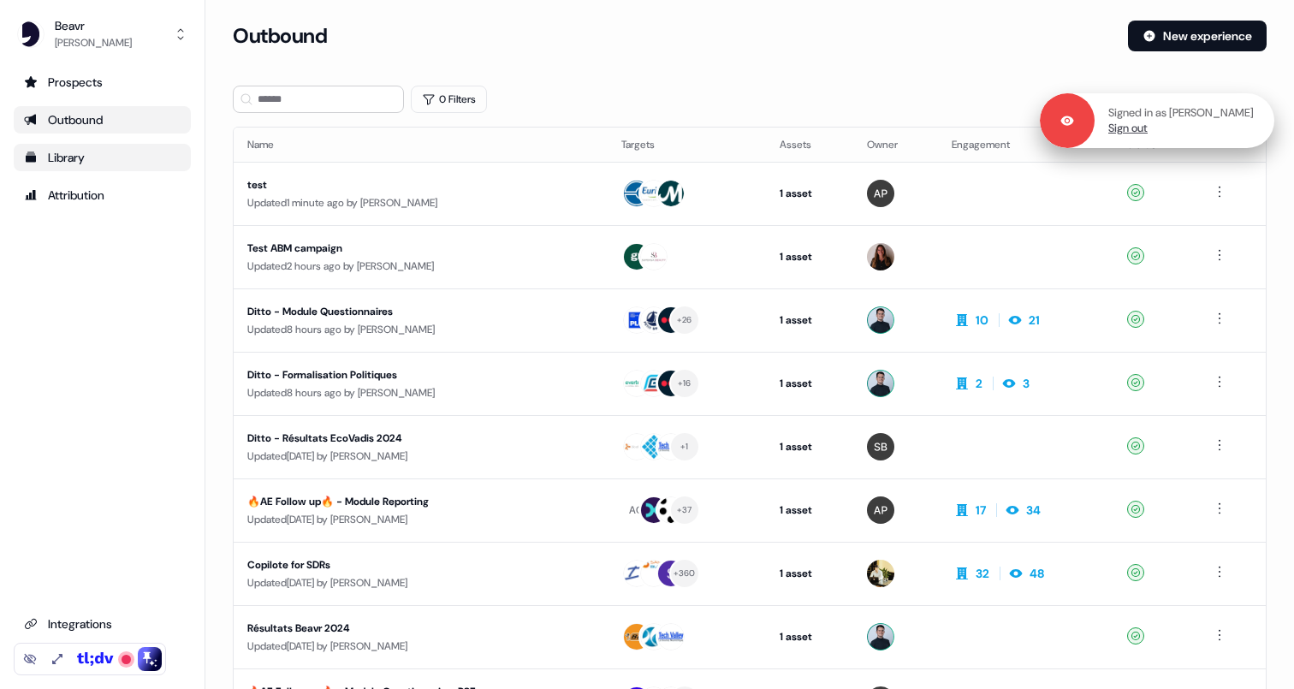
click at [1133, 128] on link "Sign out" at bounding box center [1128, 128] width 39 height 15
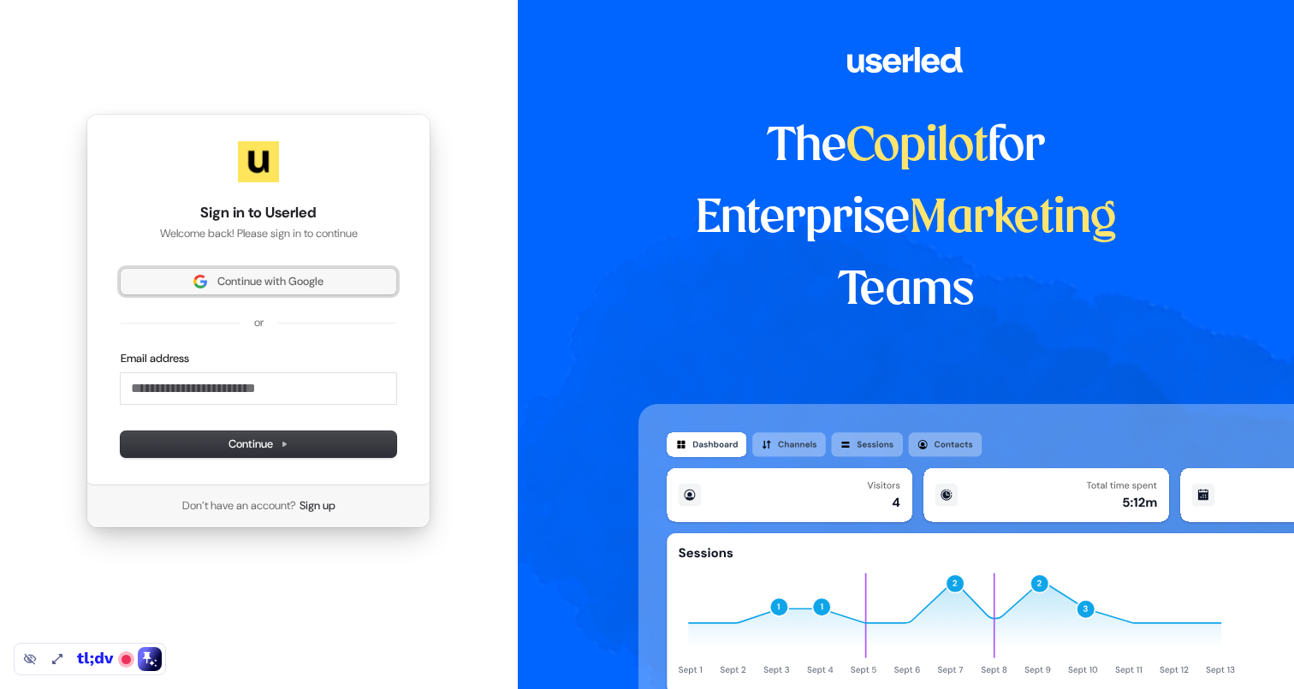
click at [256, 288] on span "Continue with Google" at bounding box center [270, 281] width 106 height 15
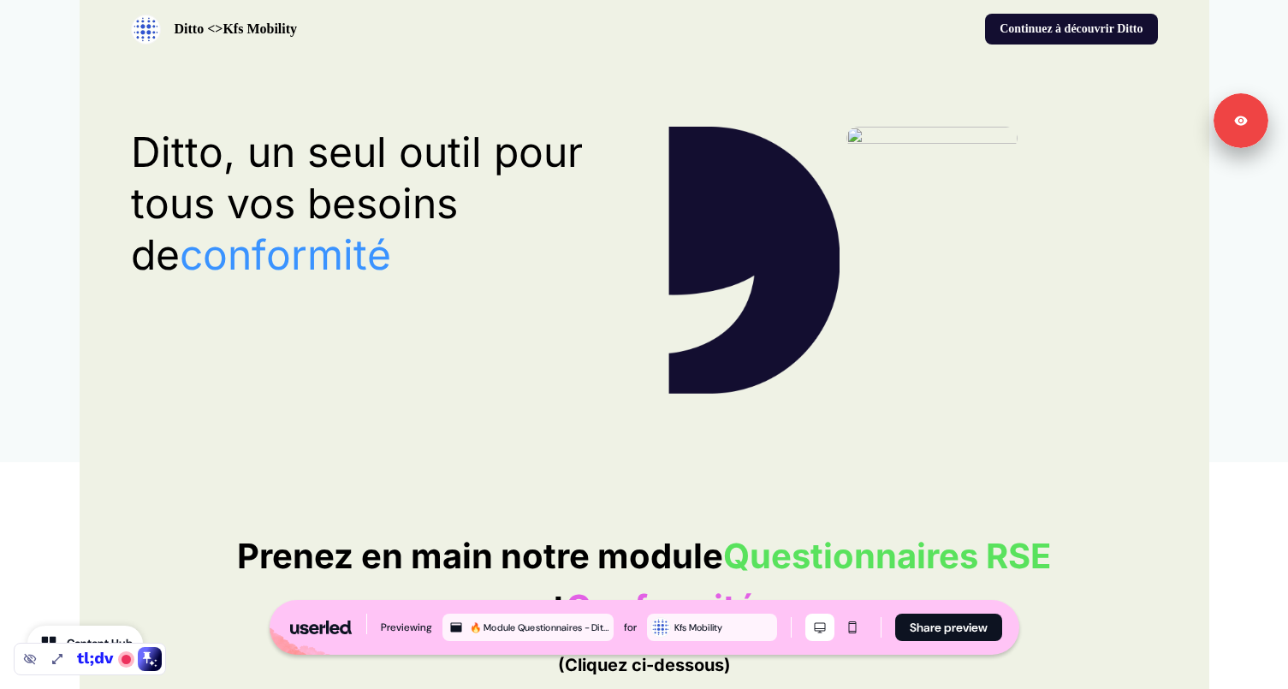
drag, startPoint x: 218, startPoint y: 33, endPoint x: 315, endPoint y: 33, distance: 96.7
click at [315, 33] on div "Ditto <>Kfs Mobility" at bounding box center [384, 30] width 507 height 30
drag, startPoint x: 223, startPoint y: 28, endPoint x: 338, endPoint y: 43, distance: 115.6
click at [338, 43] on div "Ditto <>Kfs Mobility" at bounding box center [384, 30] width 507 height 30
